Goal: Information Seeking & Learning: Learn about a topic

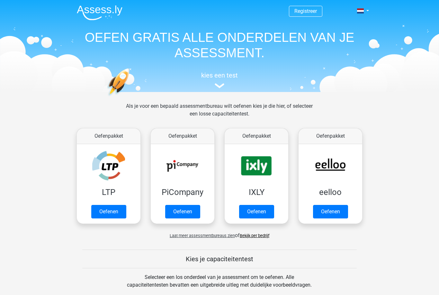
click at [115, 210] on link "Oefenen" at bounding box center [108, 212] width 35 height 14
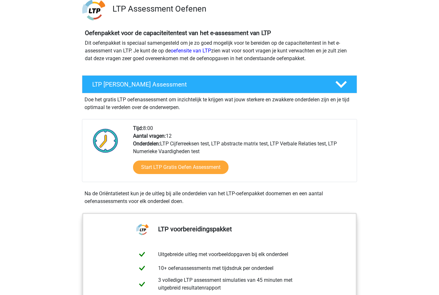
click at [216, 172] on link "Start LTP Gratis Oefen Assessment" at bounding box center [181, 168] width 96 height 14
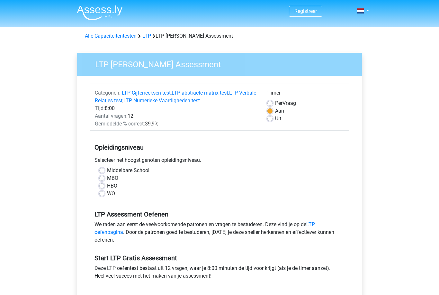
click at [123, 186] on div "HBO" at bounding box center [219, 186] width 241 height 8
click at [117, 186] on label "HBO" at bounding box center [112, 186] width 10 height 8
click at [105, 186] on input "HBO" at bounding box center [101, 185] width 5 height 6
radio input "true"
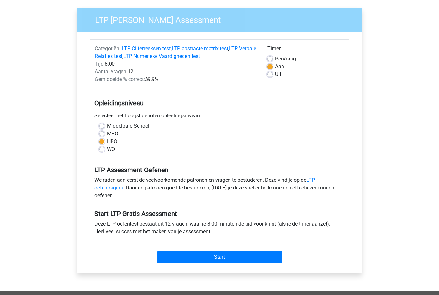
scroll to position [43, 0]
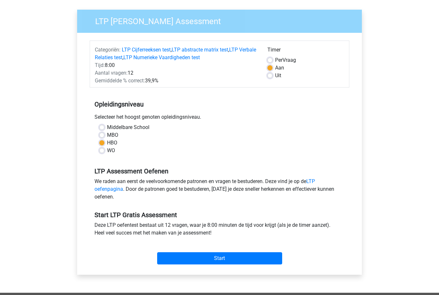
click at [248, 259] on input "Start" at bounding box center [219, 258] width 125 height 12
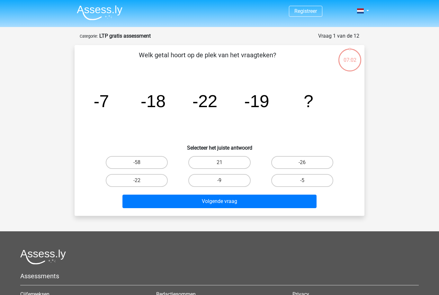
click at [220, 179] on label "-9" at bounding box center [219, 180] width 62 height 13
click at [220, 180] on input "-9" at bounding box center [222, 182] width 4 height 4
radio input "true"
click at [227, 164] on label "21" at bounding box center [219, 162] width 62 height 13
click at [224, 164] on input "21" at bounding box center [222, 164] width 4 height 4
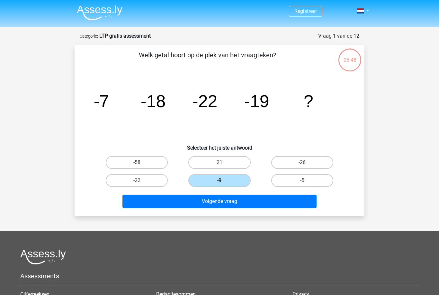
radio input "true"
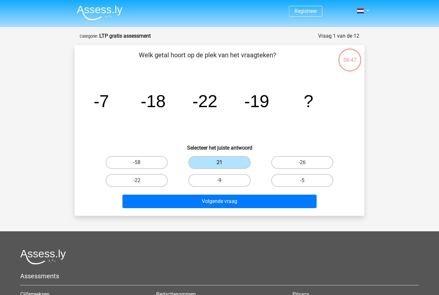
click at [193, 202] on button "Volgende vraag" at bounding box center [220, 202] width 195 height 14
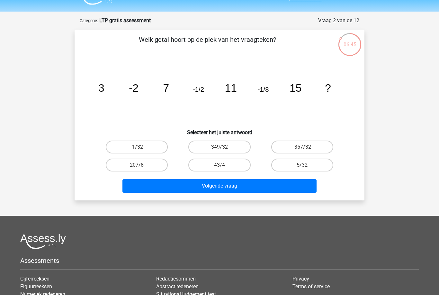
scroll to position [15, 0]
click at [148, 144] on label "-1/32" at bounding box center [137, 147] width 62 height 13
click at [141, 147] on input "-1/32" at bounding box center [139, 149] width 4 height 4
radio input "true"
click at [200, 196] on div "Welk getal hoort op de plek van het vraagteken? image/svg+xml 3 -2 7 -1/2 11 -1…" at bounding box center [220, 115] width 290 height 171
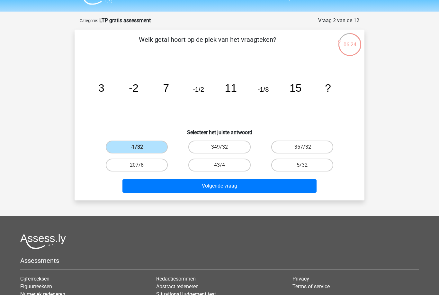
click at [194, 185] on button "Volgende vraag" at bounding box center [220, 186] width 195 height 14
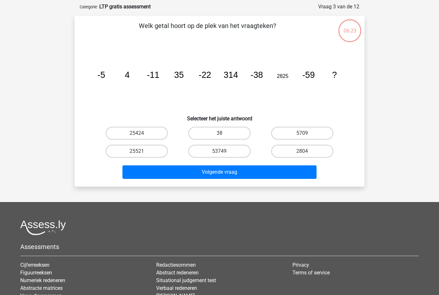
scroll to position [32, 0]
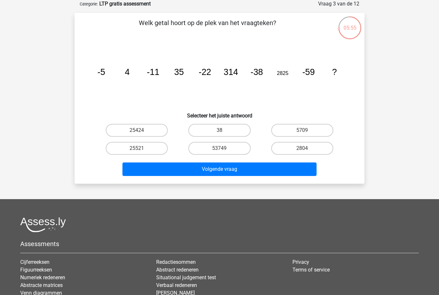
click at [220, 154] on label "53749" at bounding box center [219, 148] width 62 height 13
click at [220, 152] on input "53749" at bounding box center [222, 150] width 4 height 4
radio input "true"
click at [146, 133] on label "25424" at bounding box center [137, 130] width 62 height 13
click at [141, 133] on input "25424" at bounding box center [139, 132] width 4 height 4
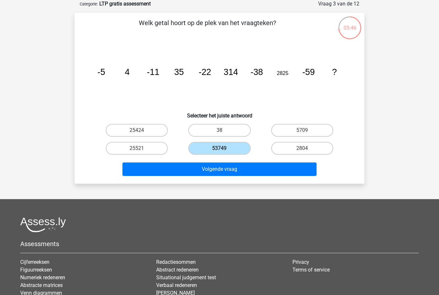
radio input "true"
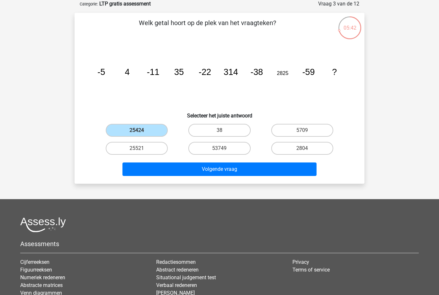
click at [153, 149] on label "25521" at bounding box center [137, 148] width 62 height 13
click at [141, 149] on input "25521" at bounding box center [139, 150] width 4 height 4
radio input "true"
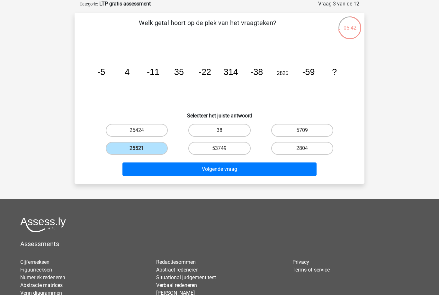
click at [179, 175] on button "Volgende vraag" at bounding box center [220, 169] width 195 height 14
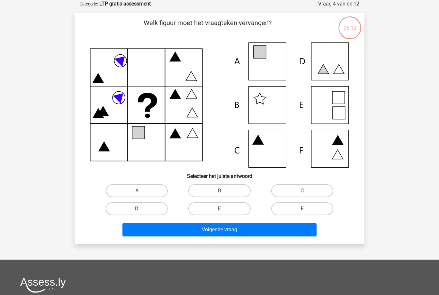
click at [153, 188] on label "A" at bounding box center [137, 190] width 62 height 13
click at [141, 191] on input "A" at bounding box center [139, 193] width 4 height 4
radio input "true"
click at [195, 232] on button "Volgende vraag" at bounding box center [220, 230] width 195 height 14
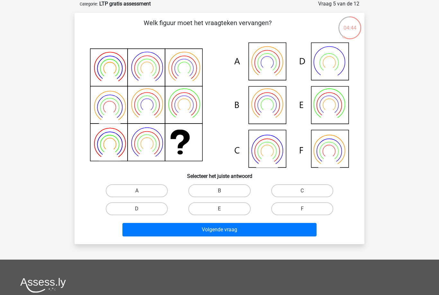
click at [225, 189] on label "B" at bounding box center [219, 190] width 62 height 13
click at [224, 191] on input "B" at bounding box center [222, 193] width 4 height 4
radio input "true"
click at [224, 233] on button "Volgende vraag" at bounding box center [220, 230] width 195 height 14
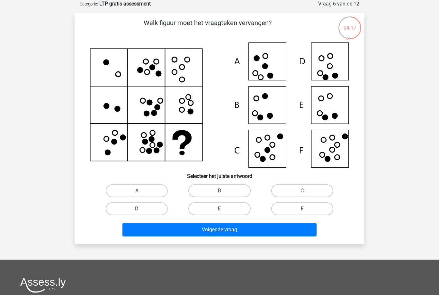
click at [229, 206] on label "E" at bounding box center [219, 208] width 62 height 13
click at [224, 209] on input "E" at bounding box center [222, 211] width 4 height 4
radio input "true"
click at [239, 233] on button "Volgende vraag" at bounding box center [220, 230] width 195 height 14
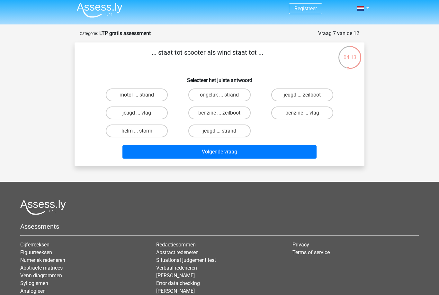
scroll to position [0, 0]
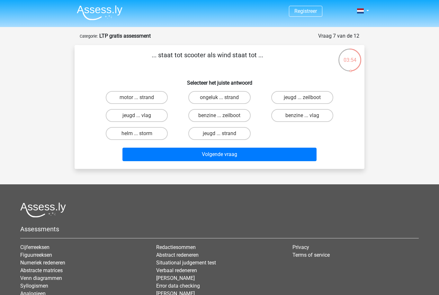
click at [241, 118] on label "benzine ... zeilboot" at bounding box center [219, 115] width 62 height 13
click at [224, 118] on input "benzine ... zeilboot" at bounding box center [222, 117] width 4 height 4
radio input "true"
click at [229, 157] on button "Volgende vraag" at bounding box center [220, 155] width 195 height 14
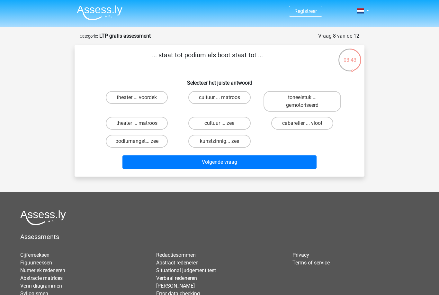
click at [150, 97] on label "theater ... voordek" at bounding box center [137, 97] width 62 height 13
click at [141, 97] on input "theater ... voordek" at bounding box center [139, 99] width 4 height 4
radio input "true"
click at [236, 167] on button "Volgende vraag" at bounding box center [220, 162] width 195 height 14
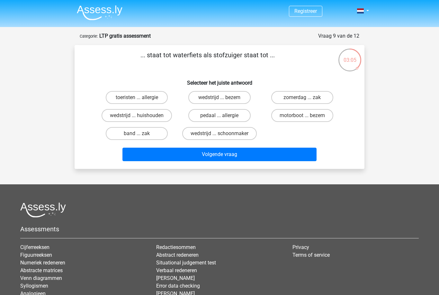
click at [294, 115] on label "motorboot ... bezem" at bounding box center [302, 115] width 62 height 13
click at [302, 115] on input "motorboot ... bezem" at bounding box center [304, 117] width 4 height 4
radio input "true"
click at [234, 156] on button "Volgende vraag" at bounding box center [220, 155] width 195 height 14
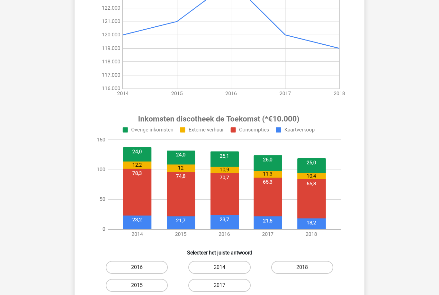
scroll to position [131, 0]
click at [238, 265] on label "2014" at bounding box center [219, 267] width 62 height 13
click at [224, 267] on input "2014" at bounding box center [222, 269] width 4 height 4
radio input "true"
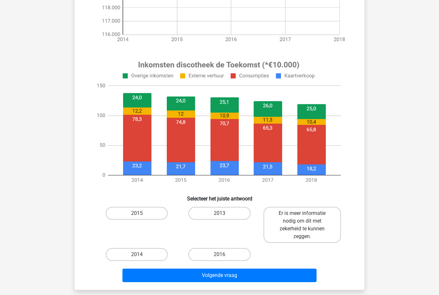
scroll to position [185, 0]
click at [130, 249] on label "2014" at bounding box center [137, 254] width 62 height 13
click at [137, 254] on input "2014" at bounding box center [139, 256] width 4 height 4
radio input "true"
click at [271, 273] on button "Volgende vraag" at bounding box center [220, 276] width 195 height 14
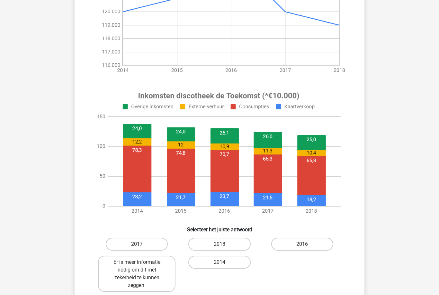
scroll to position [155, 0]
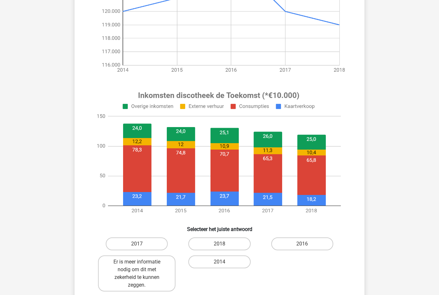
click at [237, 246] on label "2018" at bounding box center [219, 243] width 62 height 13
click at [224, 246] on input "2018" at bounding box center [222, 246] width 4 height 4
radio input "true"
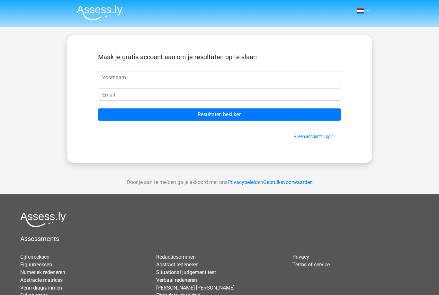
click at [297, 115] on input "Resultaten bekijken" at bounding box center [219, 114] width 243 height 12
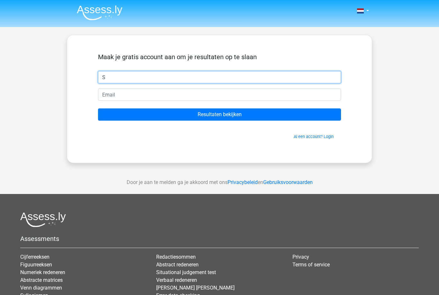
type input "S"
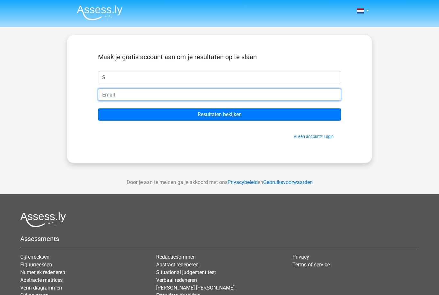
click at [107, 94] on input "email" at bounding box center [219, 94] width 243 height 12
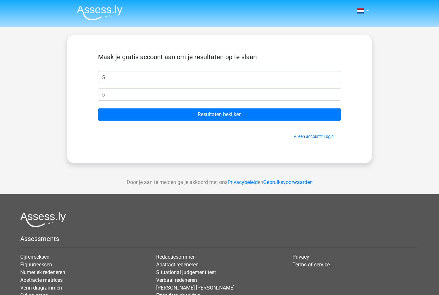
click at [269, 116] on input "Resultaten bekijken" at bounding box center [219, 114] width 243 height 12
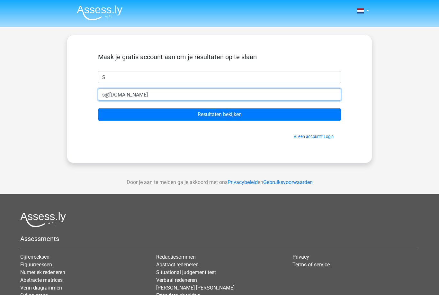
type input "s@[DOMAIN_NAME]"
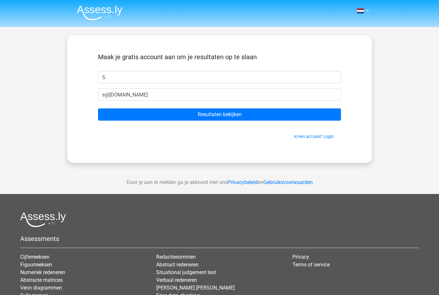
click at [283, 112] on input "Resultaten bekijken" at bounding box center [219, 114] width 243 height 12
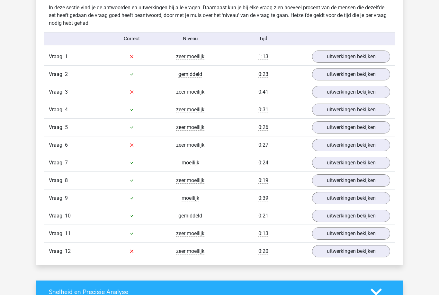
scroll to position [689, 0]
click at [370, 252] on link "uitwerkingen bekijken" at bounding box center [351, 251] width 78 height 12
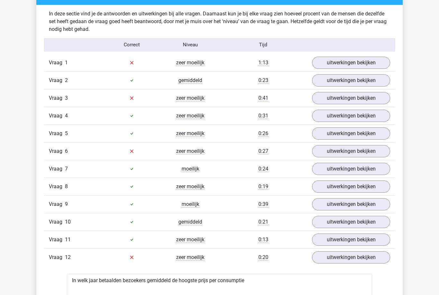
scroll to position [679, 0]
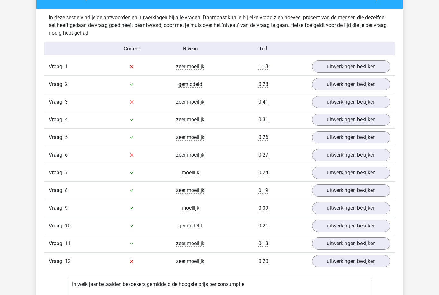
click at [378, 155] on link "uitwerkingen bekijken" at bounding box center [351, 155] width 78 height 12
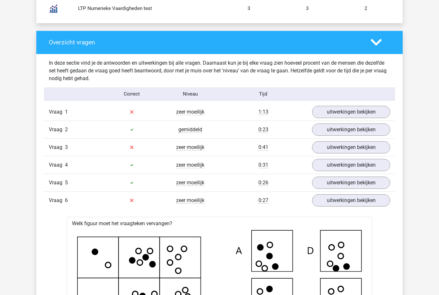
scroll to position [633, 0]
click at [381, 144] on link "uitwerkingen bekijken" at bounding box center [351, 147] width 78 height 12
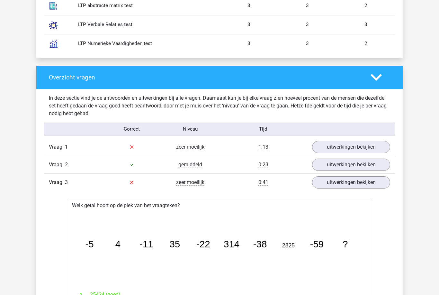
scroll to position [597, 0]
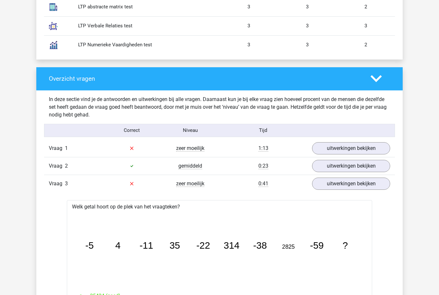
click at [381, 149] on link "uitwerkingen bekijken" at bounding box center [351, 148] width 78 height 12
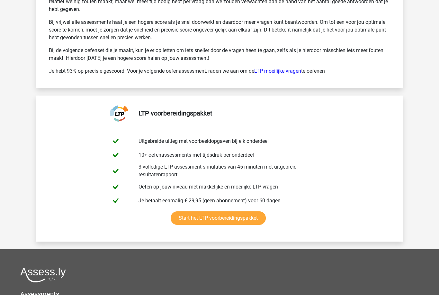
scroll to position [2717, 0]
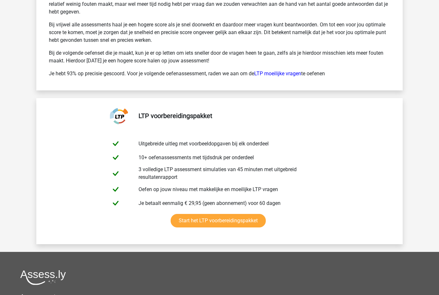
click at [259, 227] on link "Start het LTP voorbereidingspakket" at bounding box center [218, 221] width 95 height 14
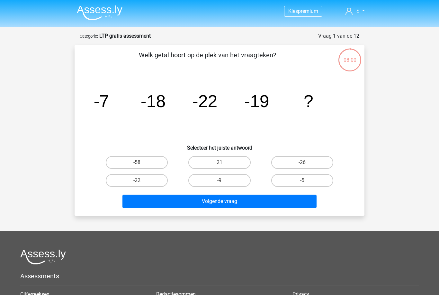
scroll to position [106, 0]
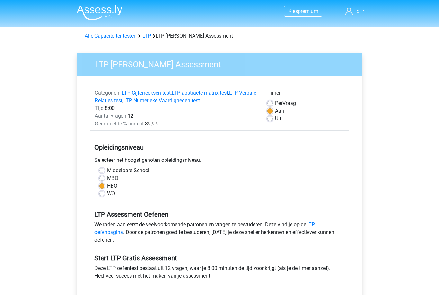
scroll to position [64, 0]
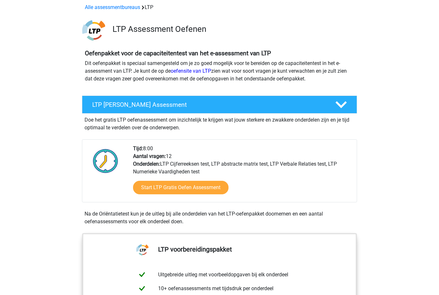
scroll to position [33, 0]
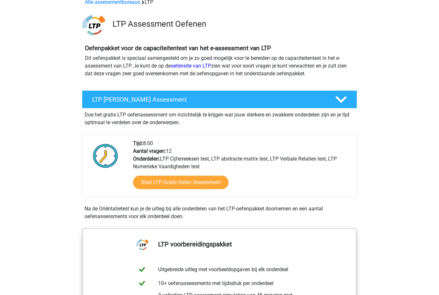
click at [217, 189] on link "Start LTP Gratis Oefen Assessment" at bounding box center [181, 183] width 96 height 14
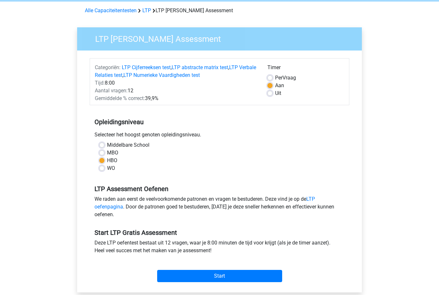
scroll to position [29, 0]
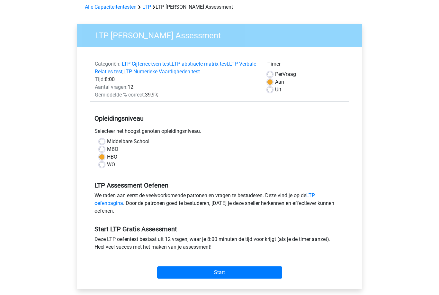
click at [315, 196] on link "LTP oefenpagina" at bounding box center [205, 200] width 221 height 14
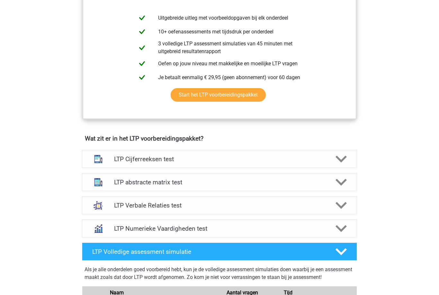
scroll to position [289, 0]
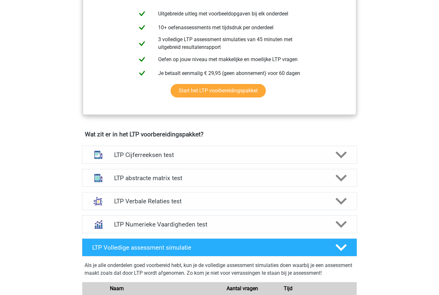
click at [339, 158] on icon at bounding box center [341, 154] width 11 height 11
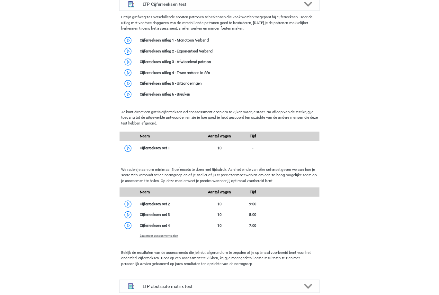
scroll to position [494, 0]
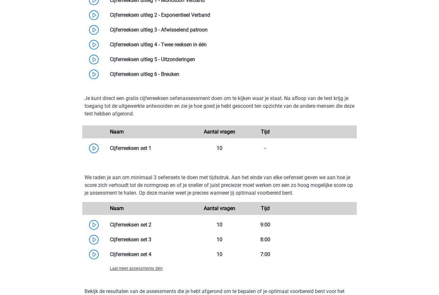
click at [152, 151] on link at bounding box center [152, 148] width 0 height 6
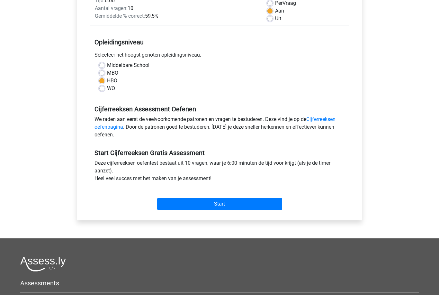
scroll to position [99, 0]
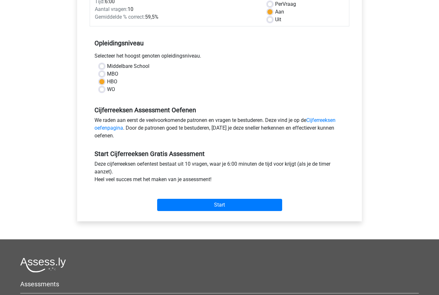
click at [242, 210] on input "Start" at bounding box center [219, 205] width 125 height 12
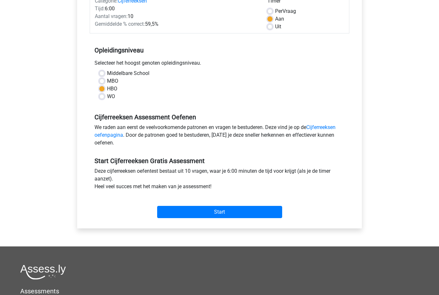
scroll to position [77, 0]
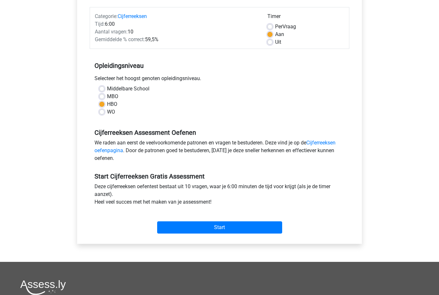
click at [280, 46] on label "Uit" at bounding box center [278, 42] width 6 height 8
click at [273, 45] on input "Uit" at bounding box center [270, 41] width 5 height 6
radio input "true"
click at [260, 232] on input "Start" at bounding box center [219, 227] width 125 height 12
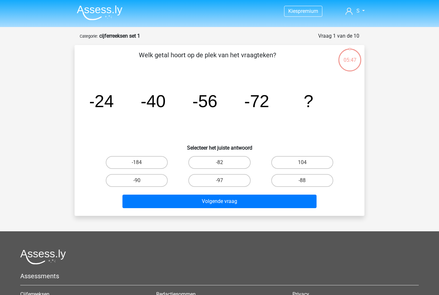
click at [297, 184] on label "-88" at bounding box center [302, 180] width 62 height 13
click at [302, 184] on input "-88" at bounding box center [304, 182] width 4 height 4
radio input "true"
click at [271, 203] on button "Volgende vraag" at bounding box center [220, 202] width 195 height 14
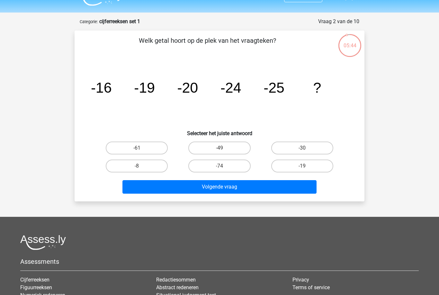
scroll to position [14, 0]
click at [299, 144] on label "-30" at bounding box center [302, 148] width 62 height 13
click at [302, 148] on input "-30" at bounding box center [304, 150] width 4 height 4
radio input "true"
click at [252, 188] on button "Volgende vraag" at bounding box center [220, 187] width 195 height 14
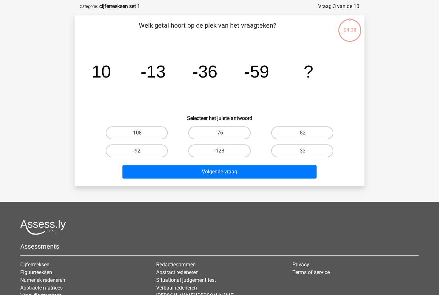
scroll to position [32, 0]
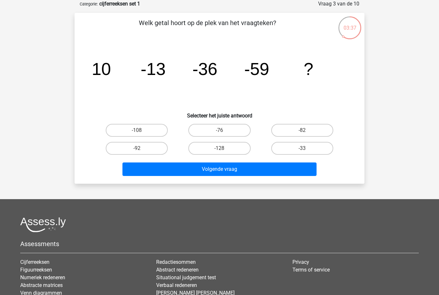
click at [154, 143] on label "-92" at bounding box center [137, 148] width 62 height 13
click at [141, 148] on input "-92" at bounding box center [139, 150] width 4 height 4
radio input "true"
click at [201, 174] on button "Volgende vraag" at bounding box center [220, 169] width 195 height 14
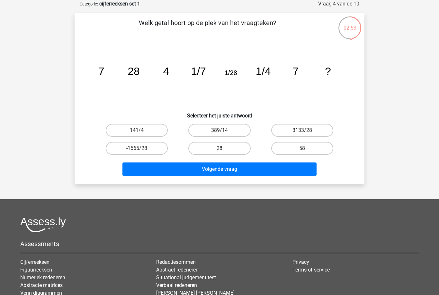
click at [302, 128] on label "3133/28" at bounding box center [302, 130] width 62 height 13
click at [302, 130] on input "3133/28" at bounding box center [304, 132] width 4 height 4
radio input "true"
click at [277, 169] on button "Volgende vraag" at bounding box center [220, 169] width 195 height 14
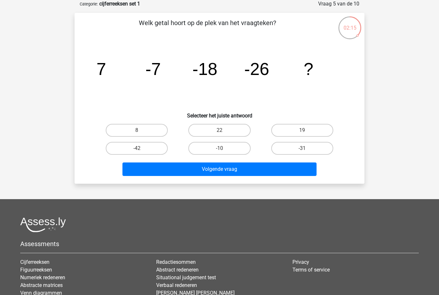
click at [300, 150] on label "-31" at bounding box center [302, 148] width 62 height 13
click at [302, 150] on input "-31" at bounding box center [304, 150] width 4 height 4
radio input "true"
click at [283, 169] on button "Volgende vraag" at bounding box center [220, 169] width 195 height 14
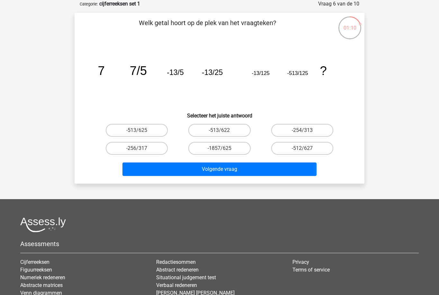
click at [155, 127] on label "-513/625" at bounding box center [137, 130] width 62 height 13
click at [141, 130] on input "-513/625" at bounding box center [139, 132] width 4 height 4
radio input "true"
click at [185, 173] on button "Volgende vraag" at bounding box center [220, 169] width 195 height 14
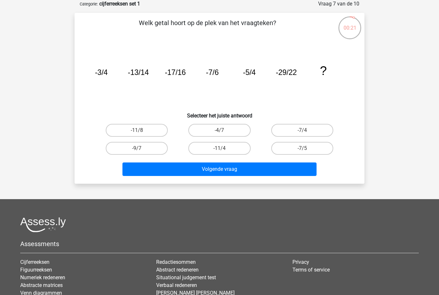
click at [153, 133] on label "-11/8" at bounding box center [137, 130] width 62 height 13
click at [141, 133] on input "-11/8" at bounding box center [139, 132] width 4 height 4
radio input "true"
click at [184, 166] on button "Volgende vraag" at bounding box center [220, 169] width 195 height 14
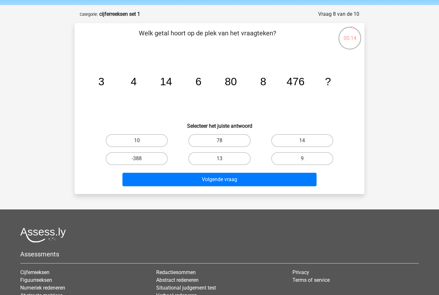
scroll to position [21, 0]
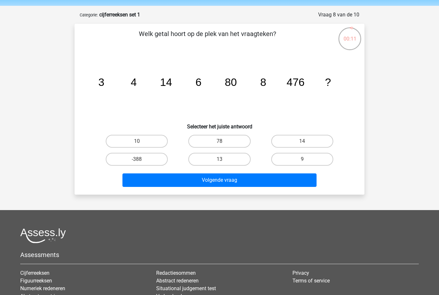
click at [146, 156] on label "-388" at bounding box center [137, 159] width 62 height 13
click at [141, 159] on input "-388" at bounding box center [139, 161] width 4 height 4
radio input "true"
click at [184, 181] on button "Volgende vraag" at bounding box center [220, 180] width 195 height 14
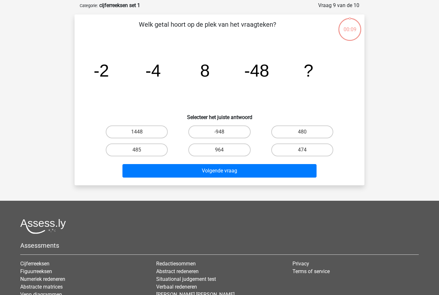
scroll to position [32, 0]
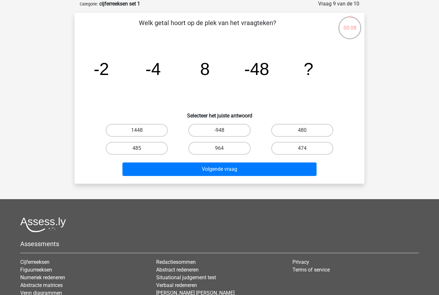
click at [227, 127] on label "-948" at bounding box center [219, 130] width 62 height 13
click at [224, 130] on input "-948" at bounding box center [222, 132] width 4 height 4
radio input "true"
click at [295, 127] on label "480" at bounding box center [302, 130] width 62 height 13
click at [302, 130] on input "480" at bounding box center [304, 132] width 4 height 4
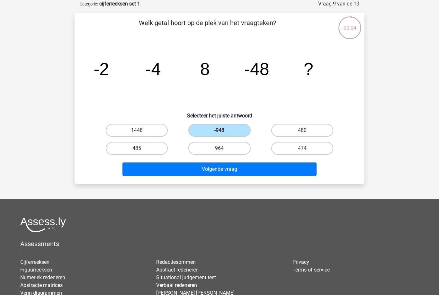
radio input "true"
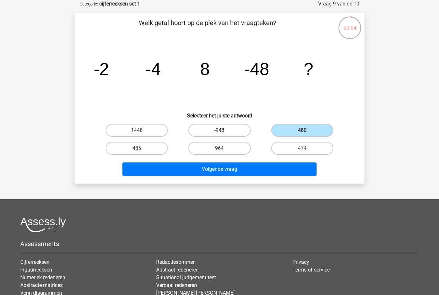
click at [276, 164] on button "Volgende vraag" at bounding box center [220, 169] width 195 height 14
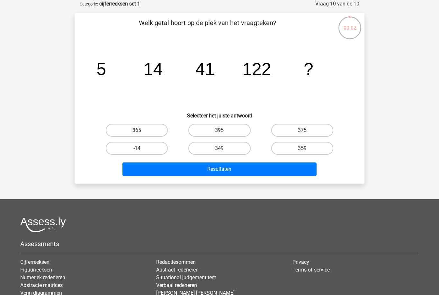
click at [240, 128] on label "395" at bounding box center [219, 130] width 62 height 13
click at [224, 130] on input "395" at bounding box center [222, 132] width 4 height 4
radio input "true"
click at [242, 170] on button "Resultaten" at bounding box center [220, 169] width 195 height 14
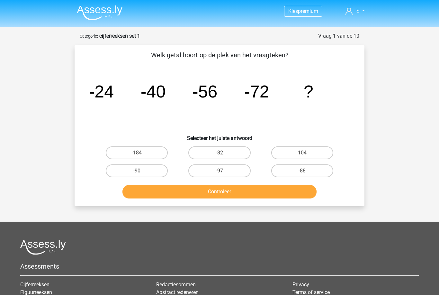
click at [293, 174] on label "-88" at bounding box center [302, 170] width 62 height 13
click at [302, 174] on input "-88" at bounding box center [304, 173] width 4 height 4
radio input "true"
click at [282, 197] on button "Controleer" at bounding box center [220, 192] width 195 height 14
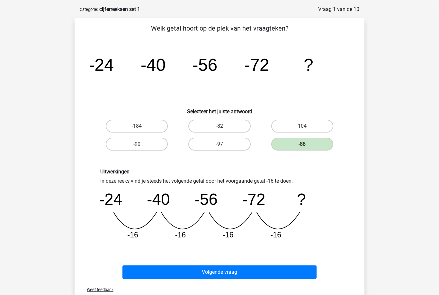
click at [283, 275] on button "Volgende vraag" at bounding box center [220, 272] width 195 height 14
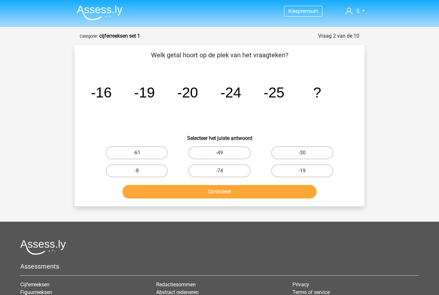
click at [299, 154] on label "-30" at bounding box center [302, 152] width 62 height 13
click at [302, 154] on input "-30" at bounding box center [304, 155] width 4 height 4
radio input "true"
click at [285, 192] on button "Controleer" at bounding box center [220, 192] width 195 height 14
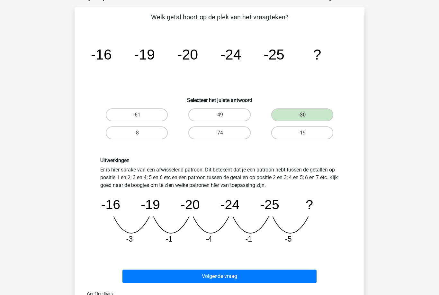
scroll to position [39, 0]
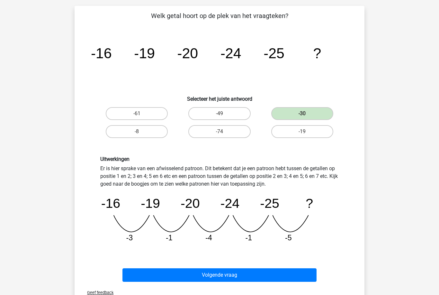
click at [241, 271] on button "Volgende vraag" at bounding box center [220, 276] width 195 height 14
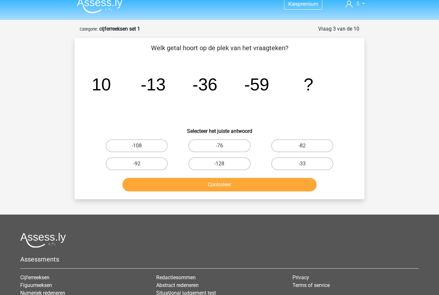
scroll to position [6, 0]
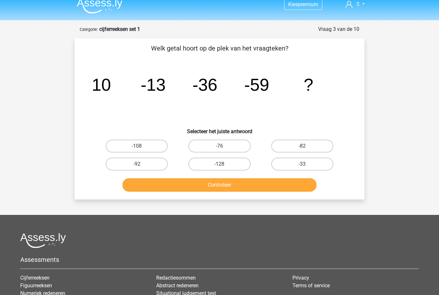
click at [157, 167] on label "-92" at bounding box center [137, 164] width 62 height 13
click at [141, 167] on input "-92" at bounding box center [139, 166] width 4 height 4
radio input "true"
click at [203, 188] on button "Controleer" at bounding box center [220, 185] width 195 height 14
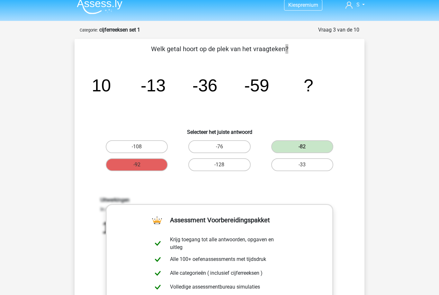
scroll to position [6, 0]
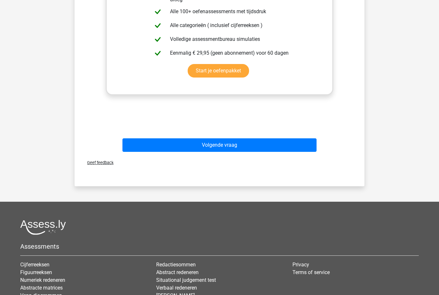
click at [276, 142] on button "Volgende vraag" at bounding box center [220, 145] width 195 height 14
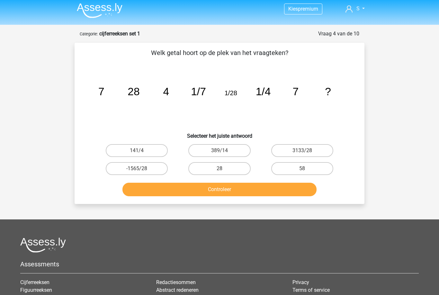
scroll to position [0, 0]
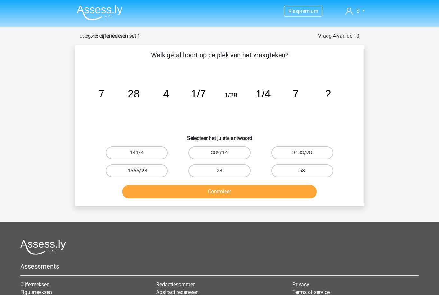
click at [234, 169] on label "28" at bounding box center [219, 170] width 62 height 13
click at [224, 171] on input "28" at bounding box center [222, 173] width 4 height 4
radio input "true"
click at [244, 197] on button "Controleer" at bounding box center [220, 192] width 195 height 14
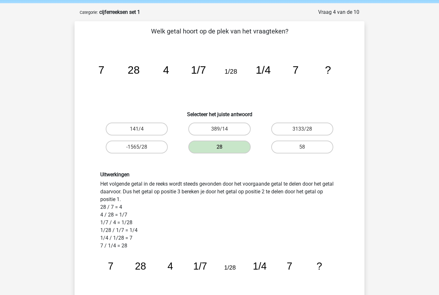
scroll to position [23, 0]
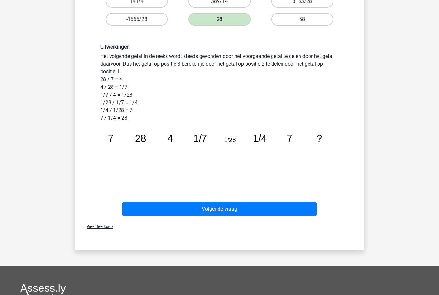
click at [262, 215] on button "Volgende vraag" at bounding box center [220, 210] width 195 height 14
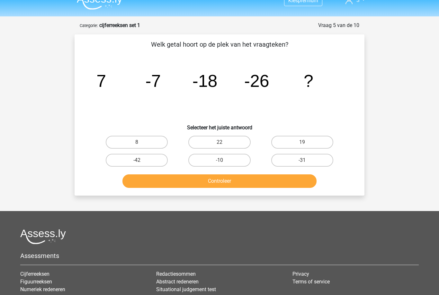
scroll to position [7, 0]
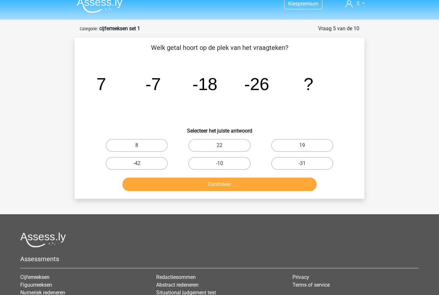
click at [316, 166] on label "-31" at bounding box center [302, 163] width 62 height 13
click at [307, 166] on input "-31" at bounding box center [304, 165] width 4 height 4
radio input "true"
click at [308, 182] on button "Controleer" at bounding box center [220, 185] width 195 height 14
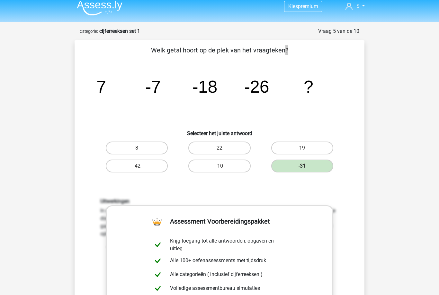
scroll to position [0, 0]
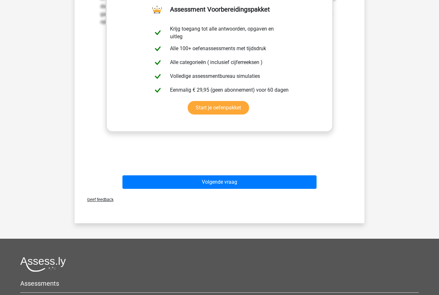
click at [265, 183] on button "Volgende vraag" at bounding box center [220, 182] width 195 height 14
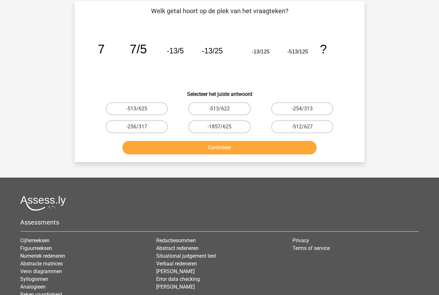
scroll to position [32, 0]
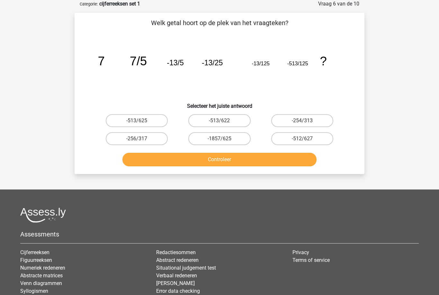
click at [161, 119] on label "-513/625" at bounding box center [137, 120] width 62 height 13
click at [141, 121] on input "-513/625" at bounding box center [139, 123] width 4 height 4
radio input "true"
click at [204, 163] on button "Controleer" at bounding box center [220, 160] width 195 height 14
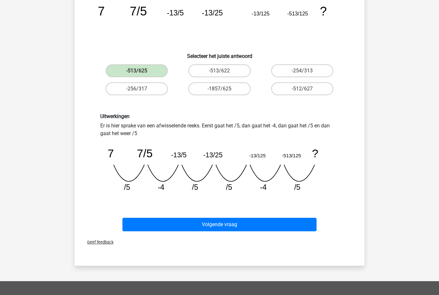
scroll to position [83, 0]
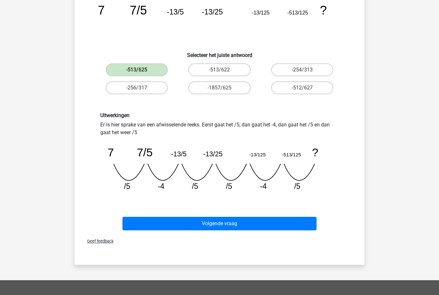
click at [262, 224] on button "Volgende vraag" at bounding box center [220, 224] width 195 height 14
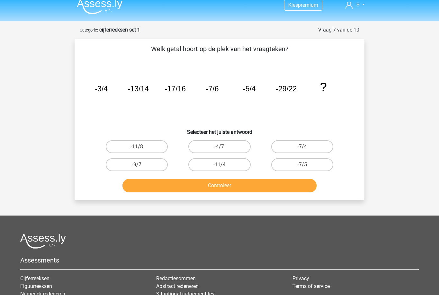
scroll to position [7, 0]
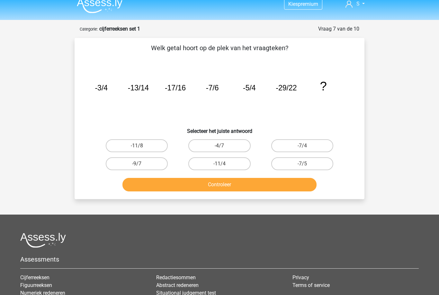
click at [159, 151] on label "-11/8" at bounding box center [137, 145] width 62 height 13
click at [141, 150] on input "-11/8" at bounding box center [139, 148] width 4 height 4
radio input "true"
click at [154, 147] on label "-11/8" at bounding box center [137, 145] width 62 height 13
click at [141, 147] on input "-11/8" at bounding box center [139, 148] width 4 height 4
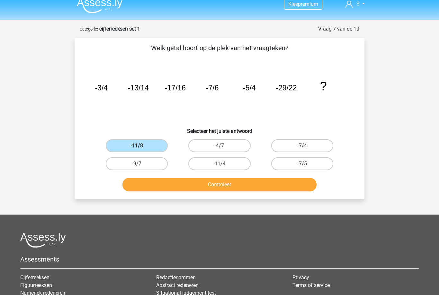
click at [193, 189] on button "Controleer" at bounding box center [220, 185] width 195 height 14
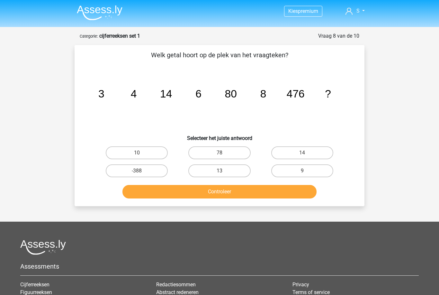
scroll to position [7, 0]
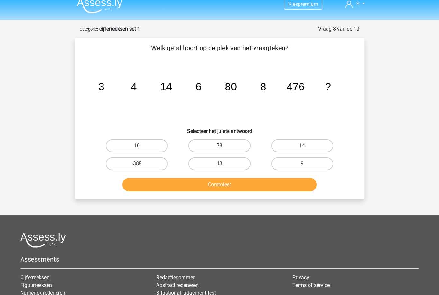
click at [144, 143] on label "10" at bounding box center [137, 145] width 62 height 13
click at [141, 146] on input "10" at bounding box center [139, 148] width 4 height 4
radio input "true"
click at [226, 185] on button "Controleer" at bounding box center [220, 185] width 195 height 14
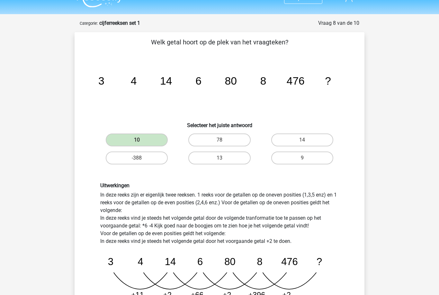
scroll to position [13, 0]
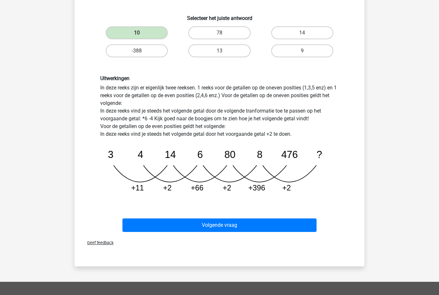
click at [266, 228] on button "Volgende vraag" at bounding box center [220, 226] width 195 height 14
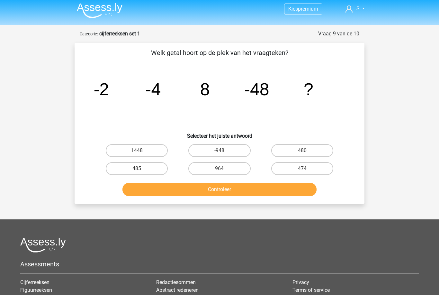
scroll to position [0, 0]
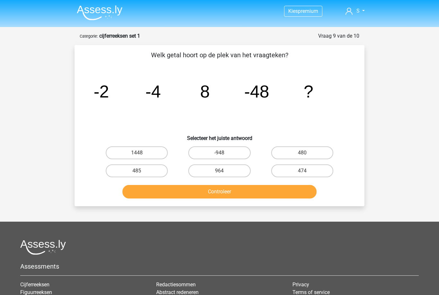
click at [234, 172] on label "964" at bounding box center [219, 170] width 62 height 13
click at [224, 172] on input "964" at bounding box center [222, 173] width 4 height 4
radio input "true"
click at [244, 192] on button "Controleer" at bounding box center [220, 192] width 195 height 14
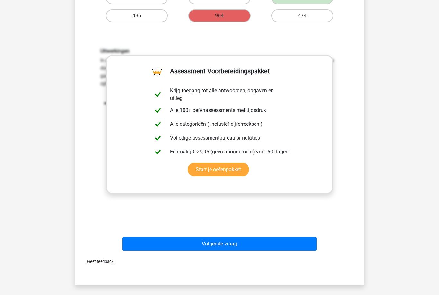
click at [267, 243] on button "Volgende vraag" at bounding box center [220, 244] width 195 height 14
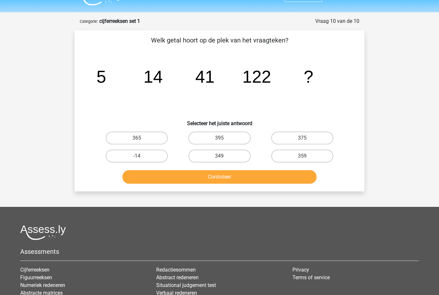
scroll to position [17, 0]
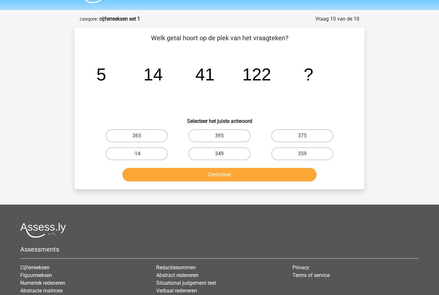
click at [236, 154] on label "349" at bounding box center [219, 154] width 62 height 13
click at [224, 154] on input "349" at bounding box center [222, 156] width 4 height 4
radio input "true"
click at [237, 174] on button "Controleer" at bounding box center [220, 175] width 195 height 14
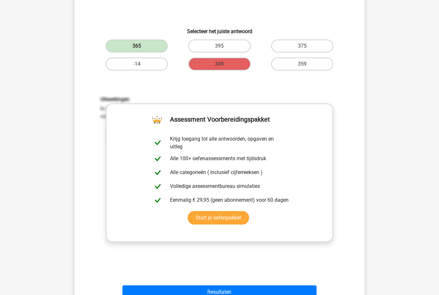
scroll to position [152, 0]
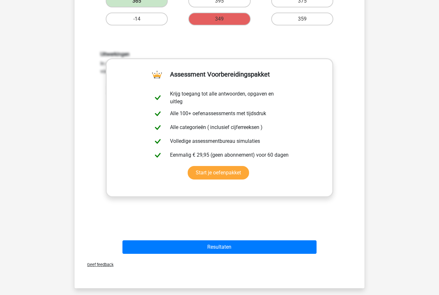
click at [241, 247] on button "Resultaten" at bounding box center [220, 247] width 195 height 14
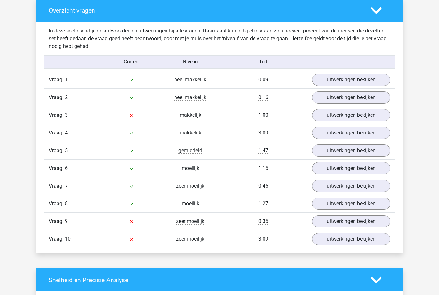
scroll to position [486, 0]
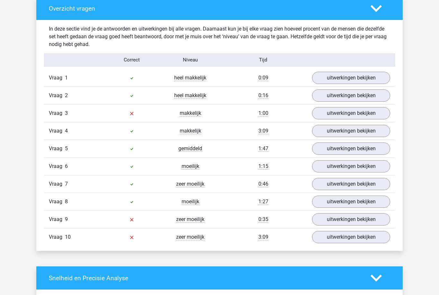
click at [357, 234] on link "uitwerkingen bekijken" at bounding box center [351, 237] width 78 height 12
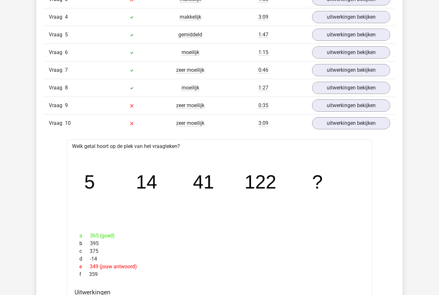
scroll to position [600, 0]
click at [353, 107] on link "uitwerkingen bekijken" at bounding box center [351, 105] width 78 height 12
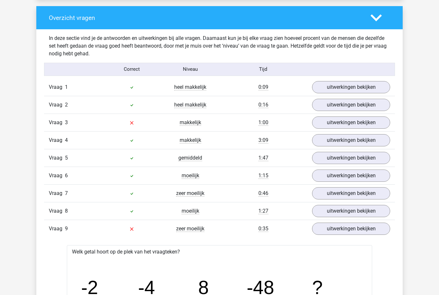
scroll to position [476, 0]
